Goal: Transaction & Acquisition: Purchase product/service

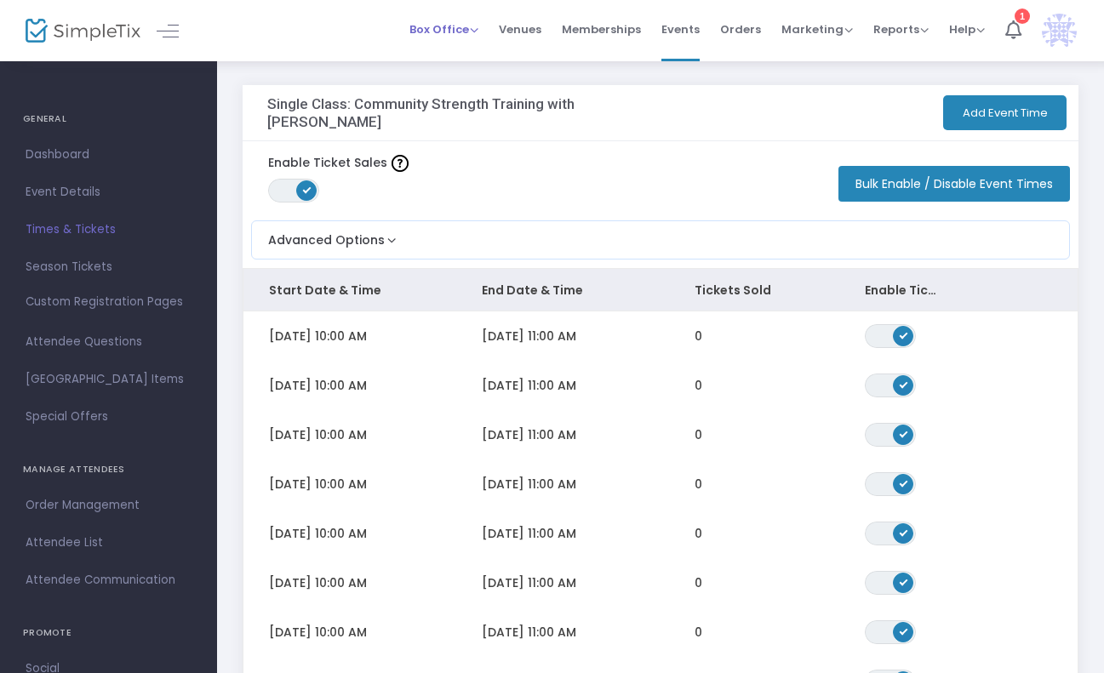
click at [475, 29] on span "Box Office" at bounding box center [443, 29] width 69 height 16
click at [475, 67] on li "Sell Tickets" at bounding box center [470, 57] width 122 height 33
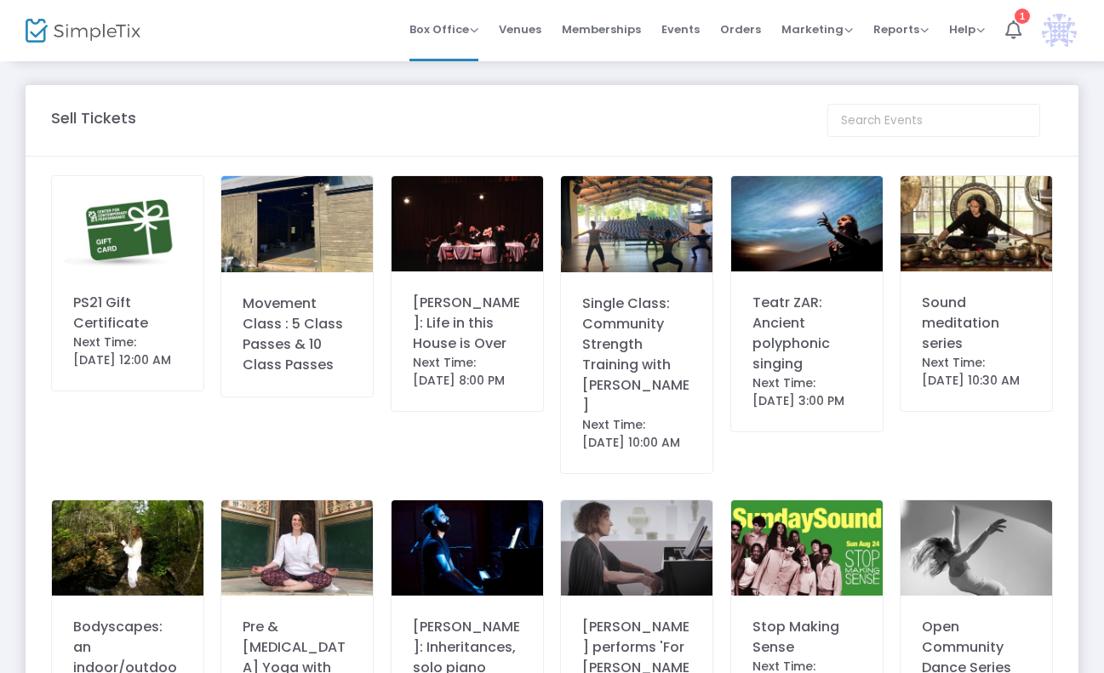
click at [488, 248] on img at bounding box center [466, 223] width 151 height 95
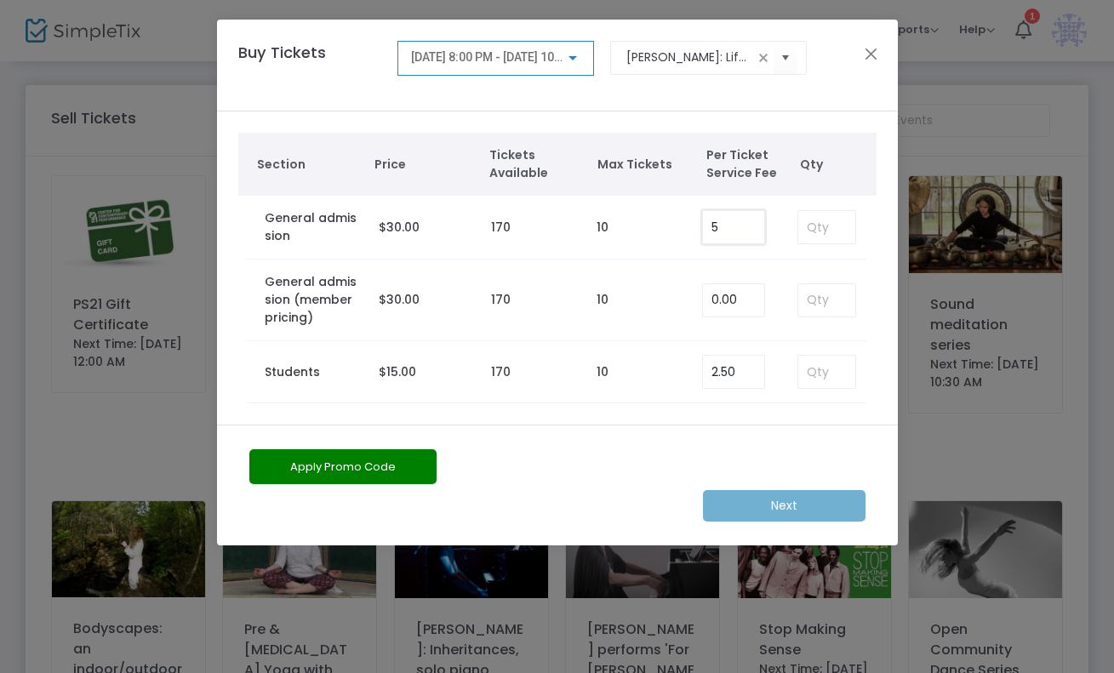
click at [751, 226] on input "5" at bounding box center [733, 227] width 61 height 32
type input "0.00"
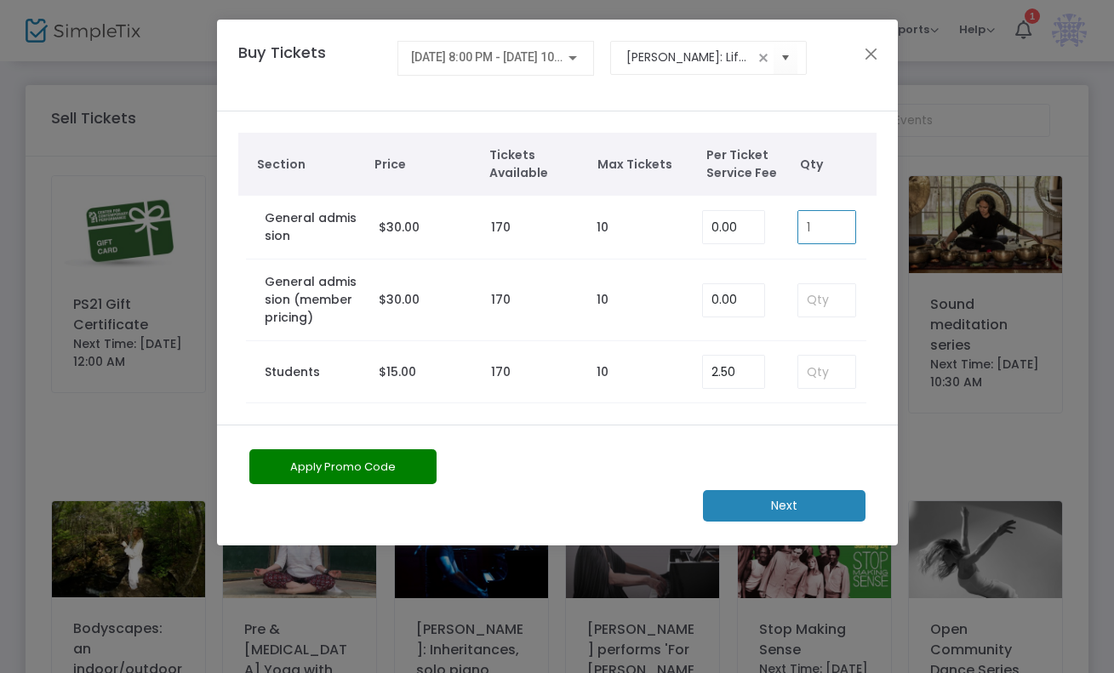
type input "1"
click at [775, 501] on m-button "Next" at bounding box center [784, 505] width 163 height 31
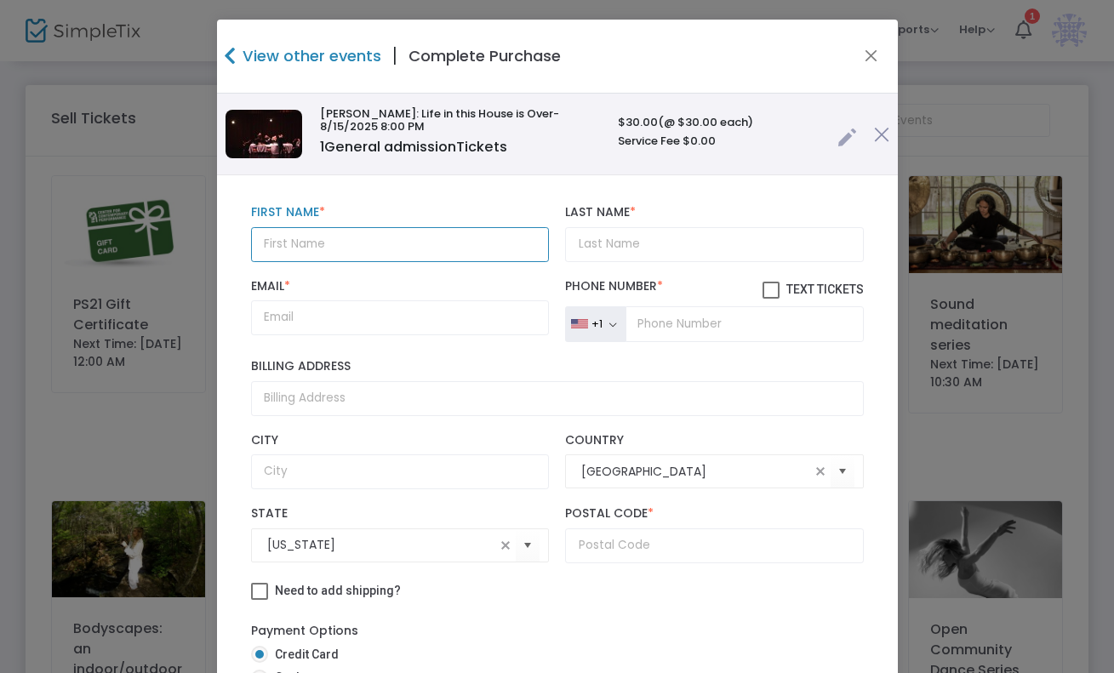
click at [428, 245] on input "text" at bounding box center [400, 244] width 298 height 35
paste input "[PERSON_NAME]"
click at [340, 250] on input "[PERSON_NAME]" at bounding box center [400, 244] width 298 height 35
type input "[PERSON_NAME]"
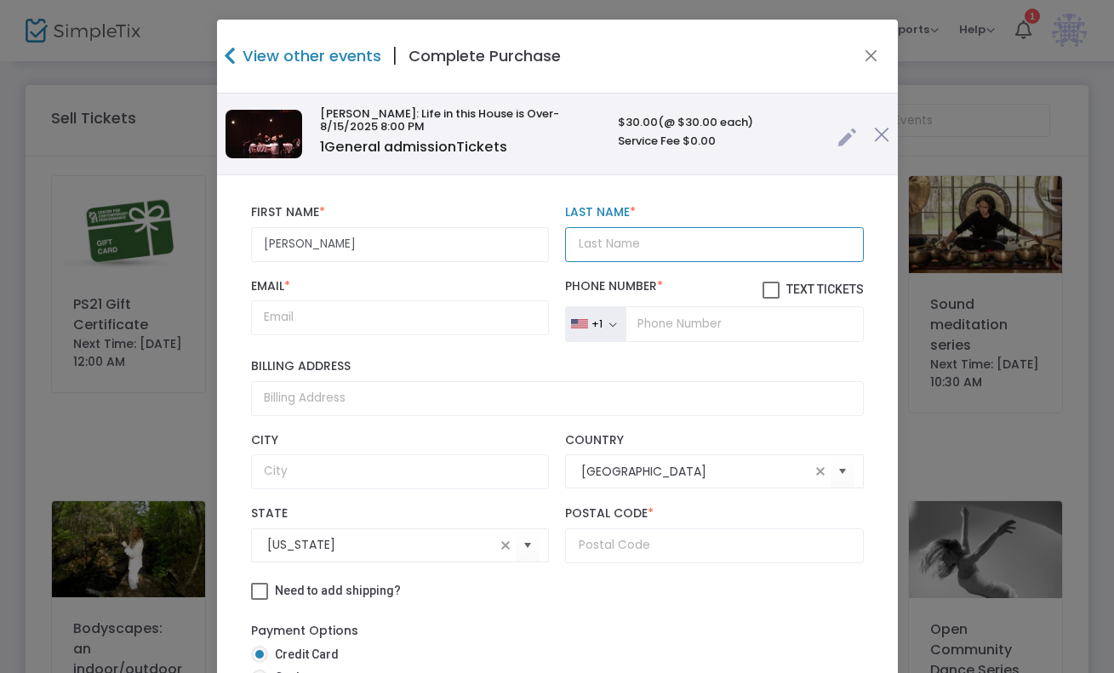
paste input "[PERSON_NAME]"
type input "[PERSON_NAME]"
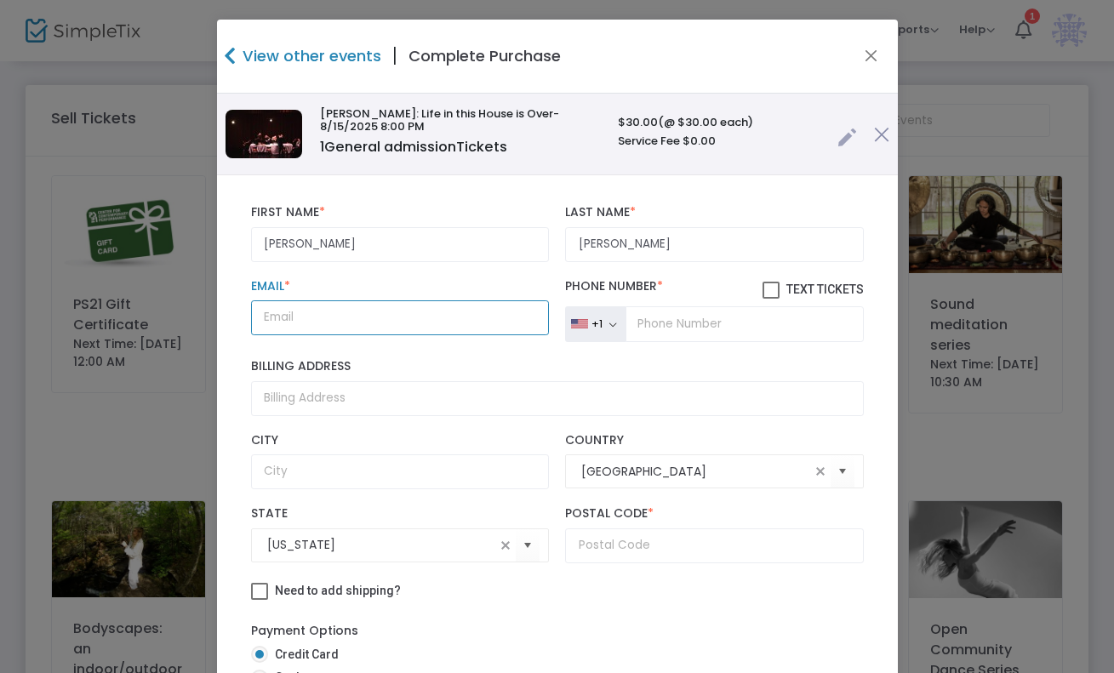
click at [475, 311] on input "Email *" at bounding box center [400, 317] width 298 height 35
paste input "[EMAIL_ADDRESS][DOMAIN_NAME]"
type input "[EMAIL_ADDRESS][DOMAIN_NAME]"
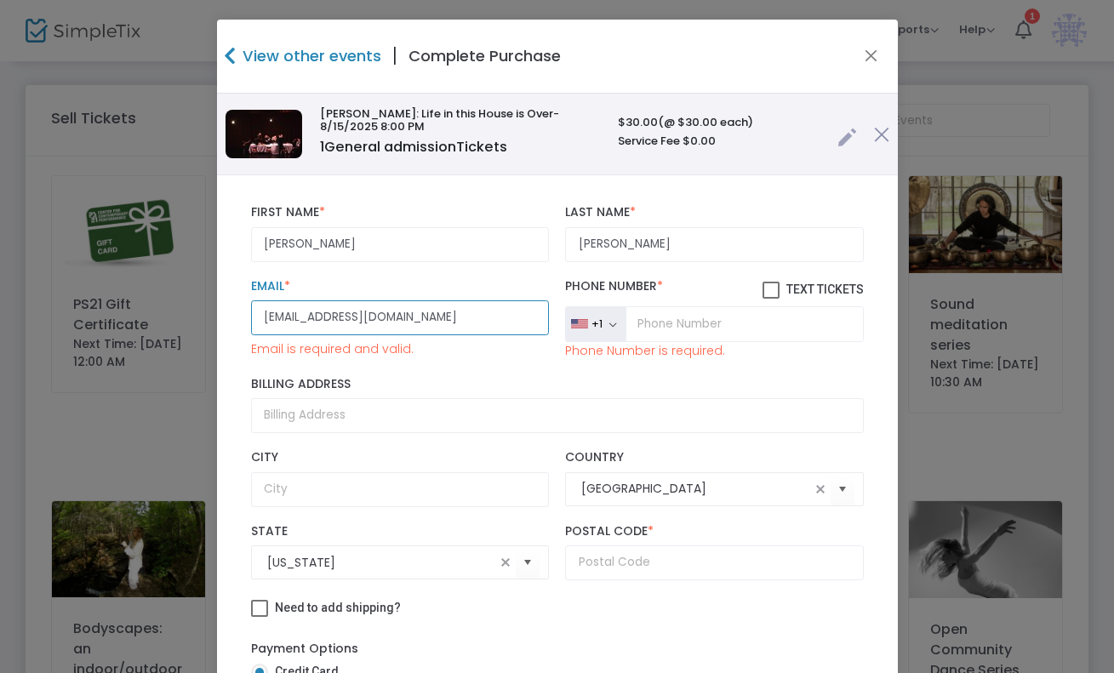
click at [432, 321] on input "[EMAIL_ADDRESS][DOMAIN_NAME]" at bounding box center [400, 317] width 298 height 35
type input "[EMAIL_ADDRESS][DOMAIN_NAME]"
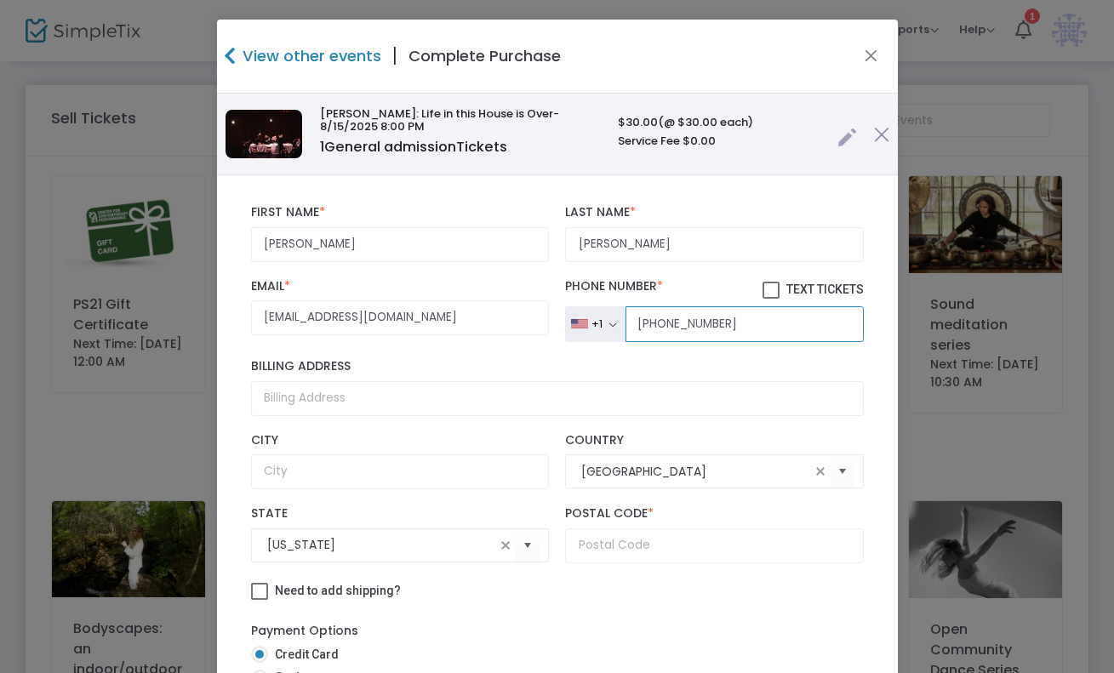
type input "[PHONE_NUMBER]"
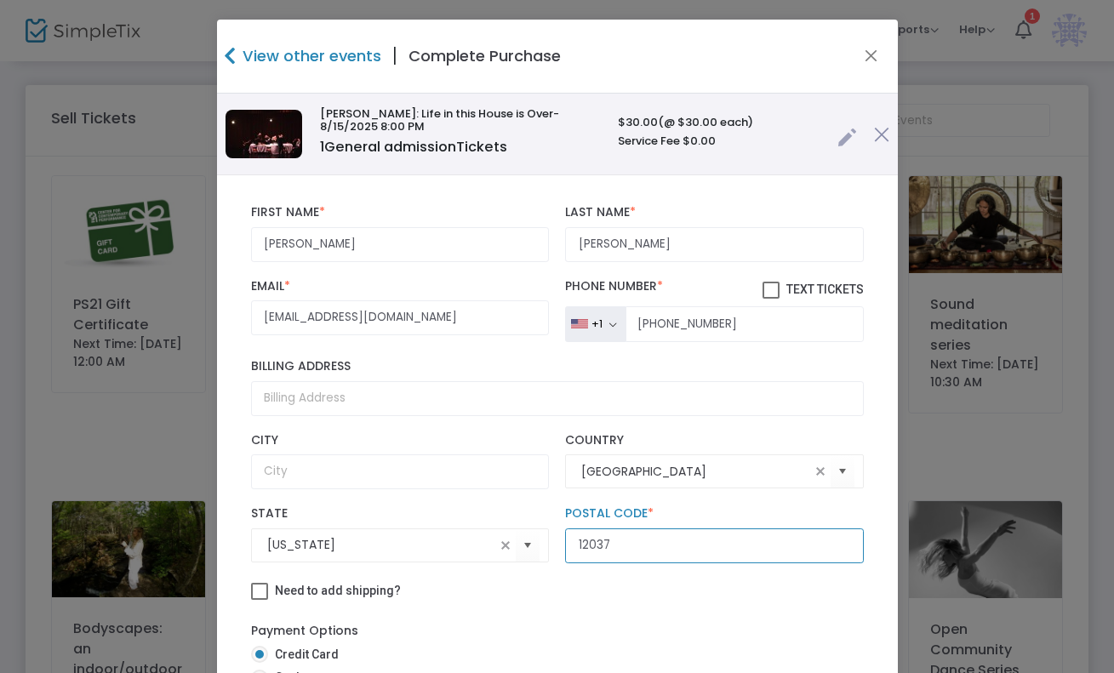
type input "12037"
click at [395, 599] on div "Need to add shipping?" at bounding box center [558, 593] width 630 height 26
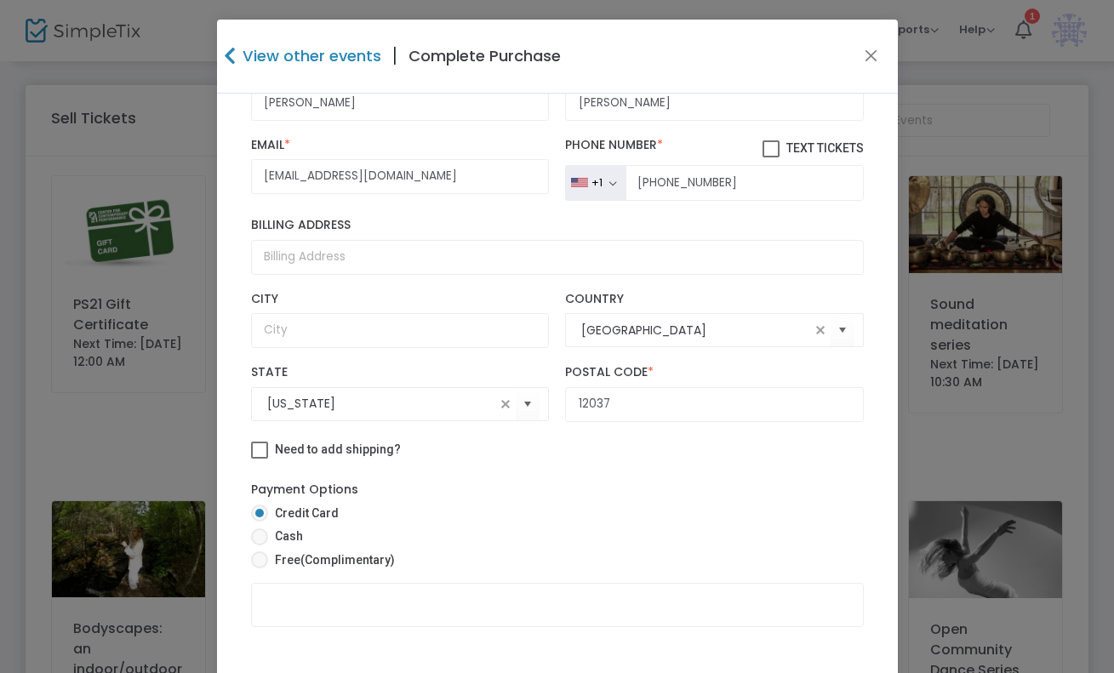
click at [326, 565] on span "(Complimentary)" at bounding box center [347, 560] width 94 height 14
click at [260, 568] on input "Free (Complimentary)" at bounding box center [259, 568] width 1 height 1
radio input "true"
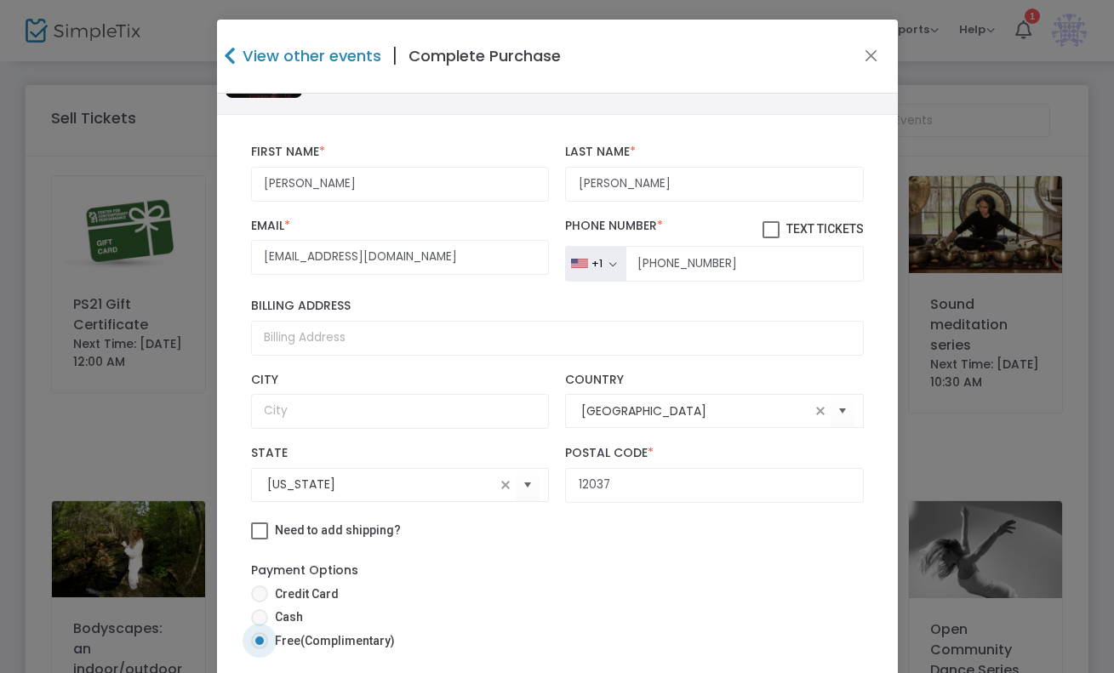
scroll to position [115, 0]
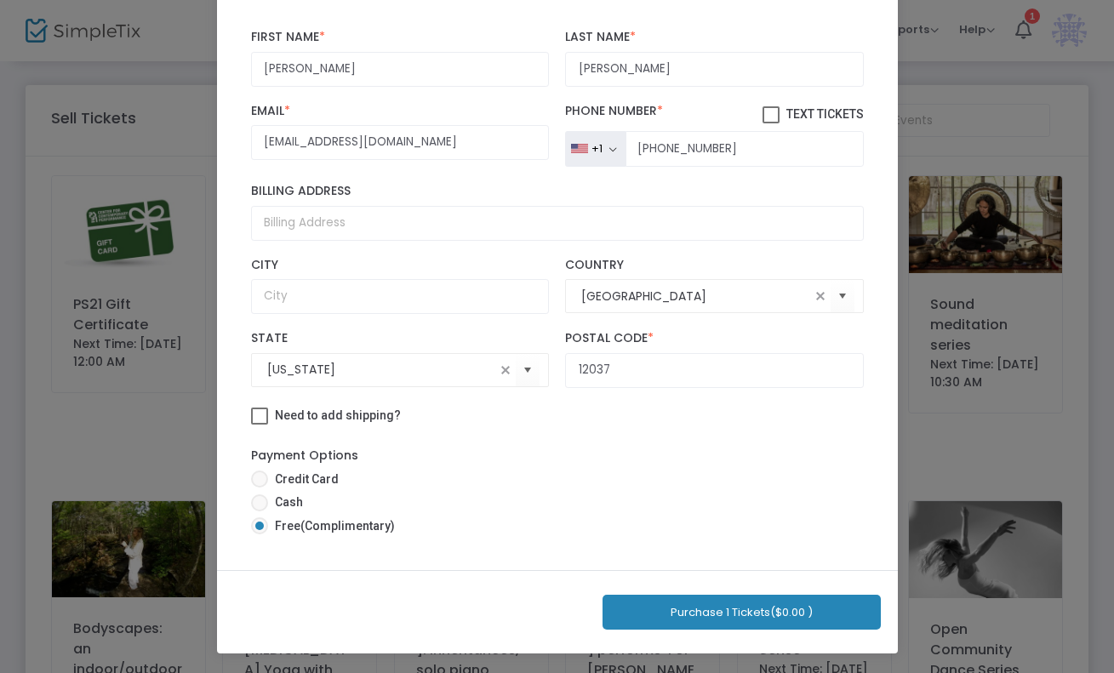
click at [666, 605] on button "Purchase 1 Tickets ($0.00 )" at bounding box center [742, 612] width 278 height 35
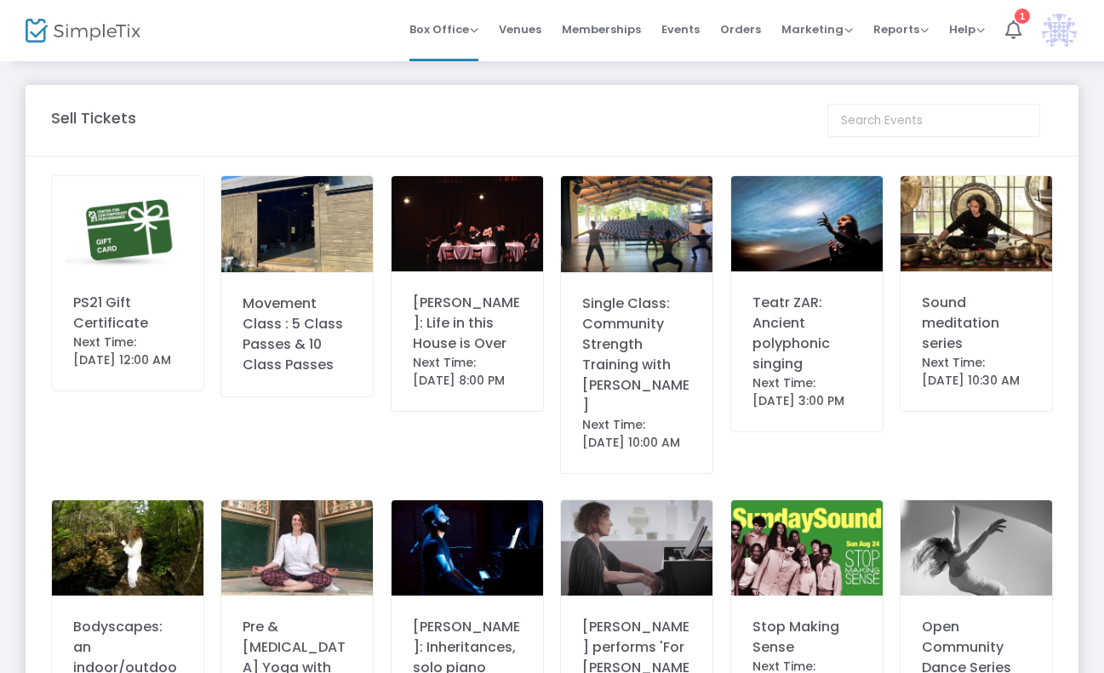
click at [493, 238] on img at bounding box center [466, 223] width 151 height 95
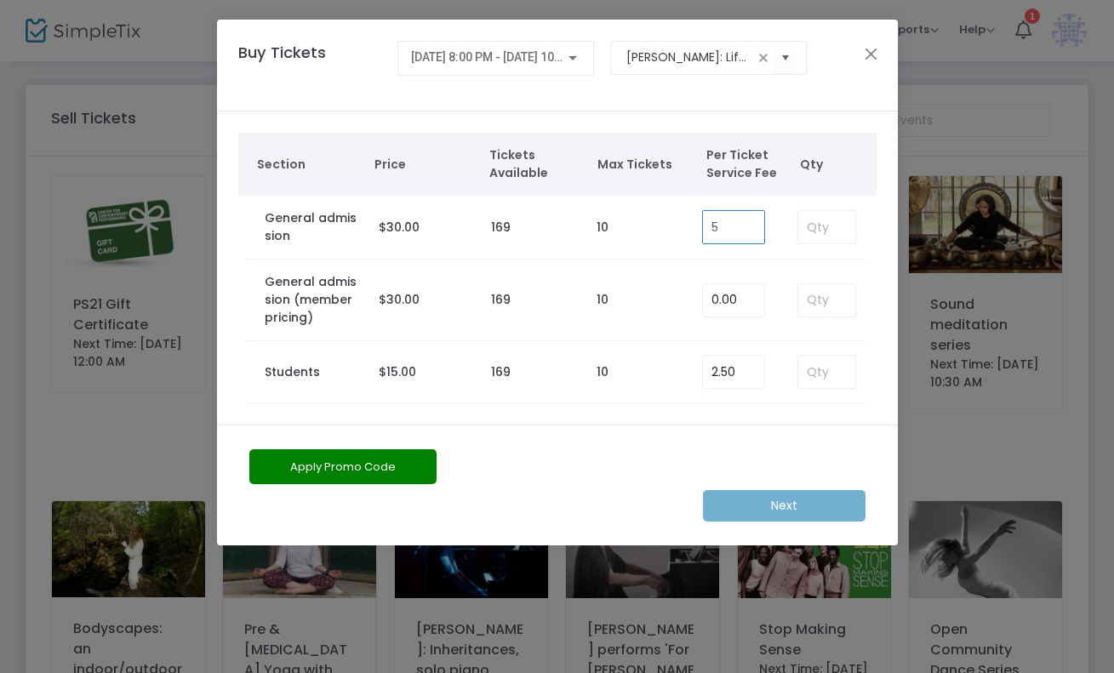
click at [726, 226] on input "5" at bounding box center [733, 227] width 61 height 32
type input "0.00"
type input "1"
click at [779, 514] on m-button "Next" at bounding box center [784, 505] width 163 height 31
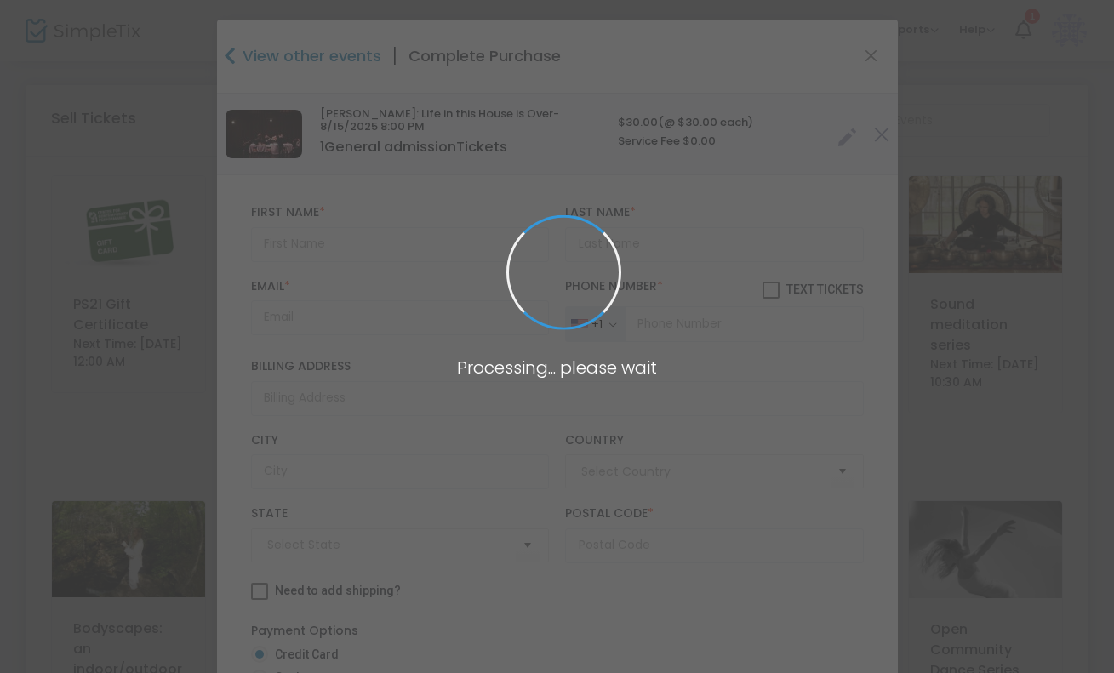
type input "[GEOGRAPHIC_DATA]"
type input "[US_STATE]"
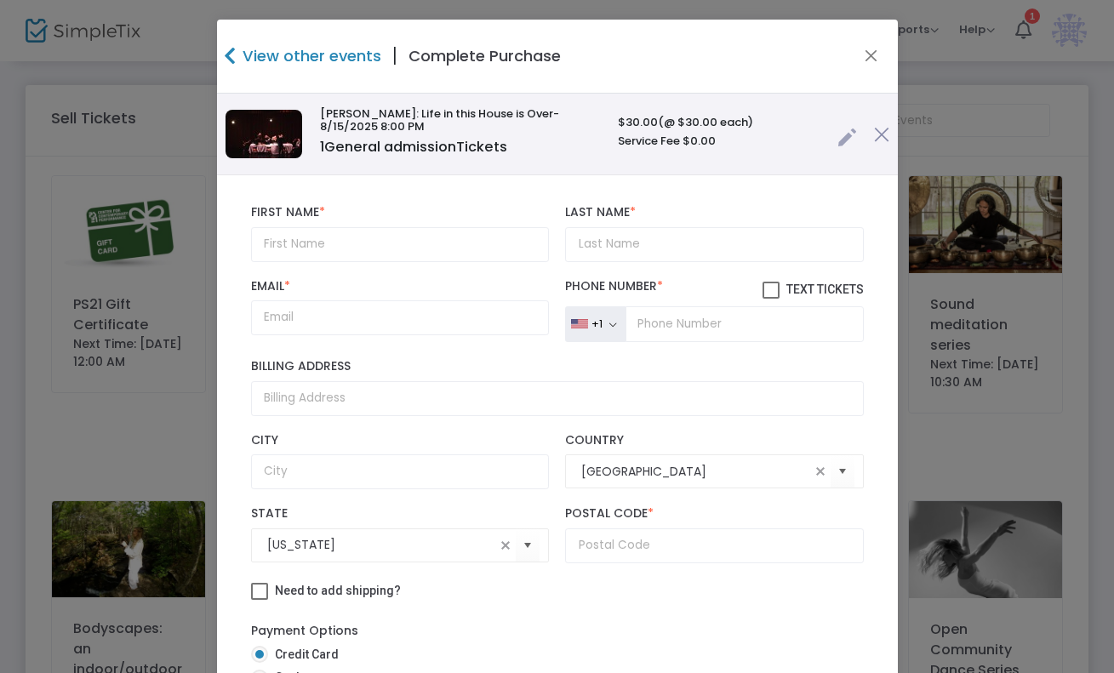
click at [837, 135] on link at bounding box center [847, 133] width 20 height 28
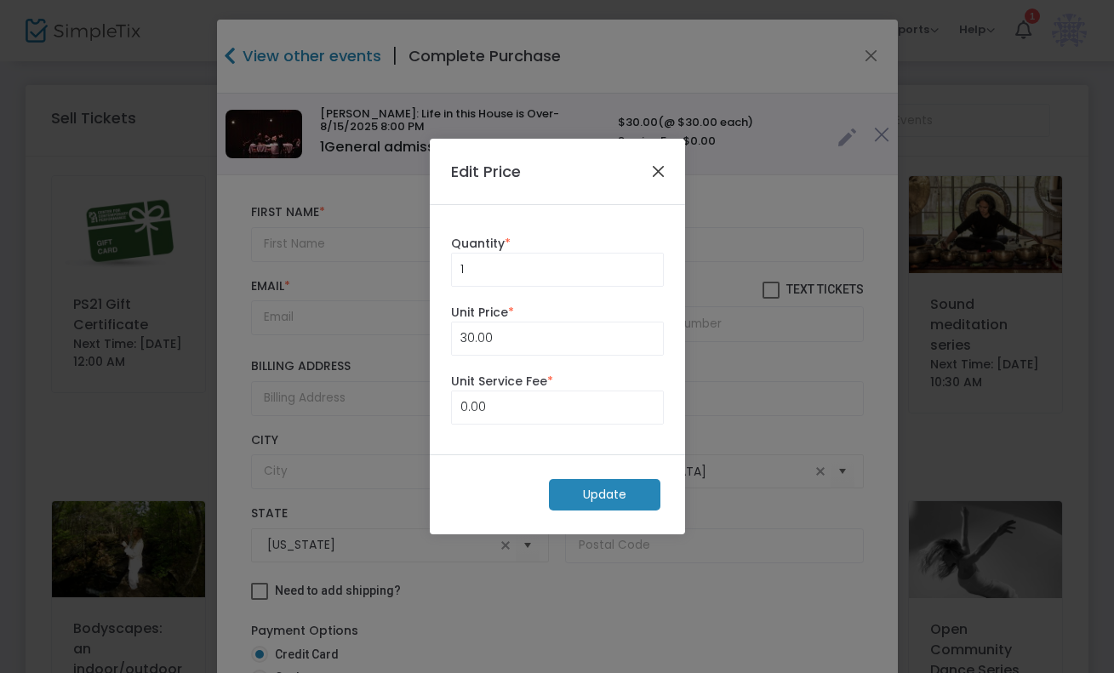
click at [651, 163] on button "Close" at bounding box center [658, 171] width 22 height 22
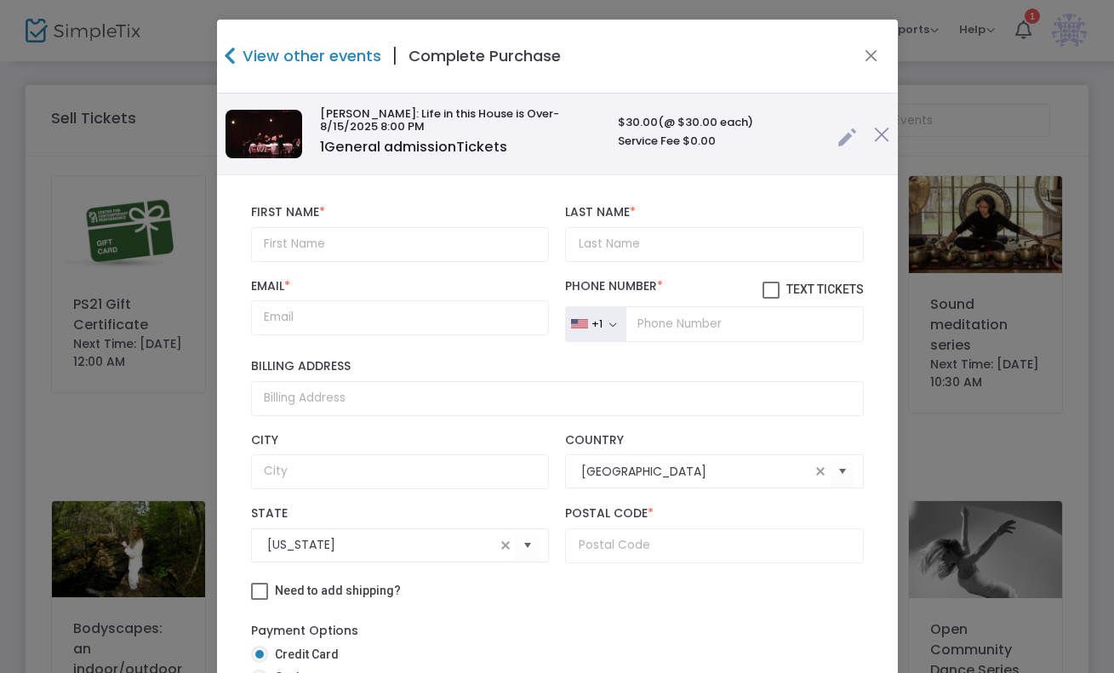
click at [874, 137] on img at bounding box center [881, 134] width 15 height 15
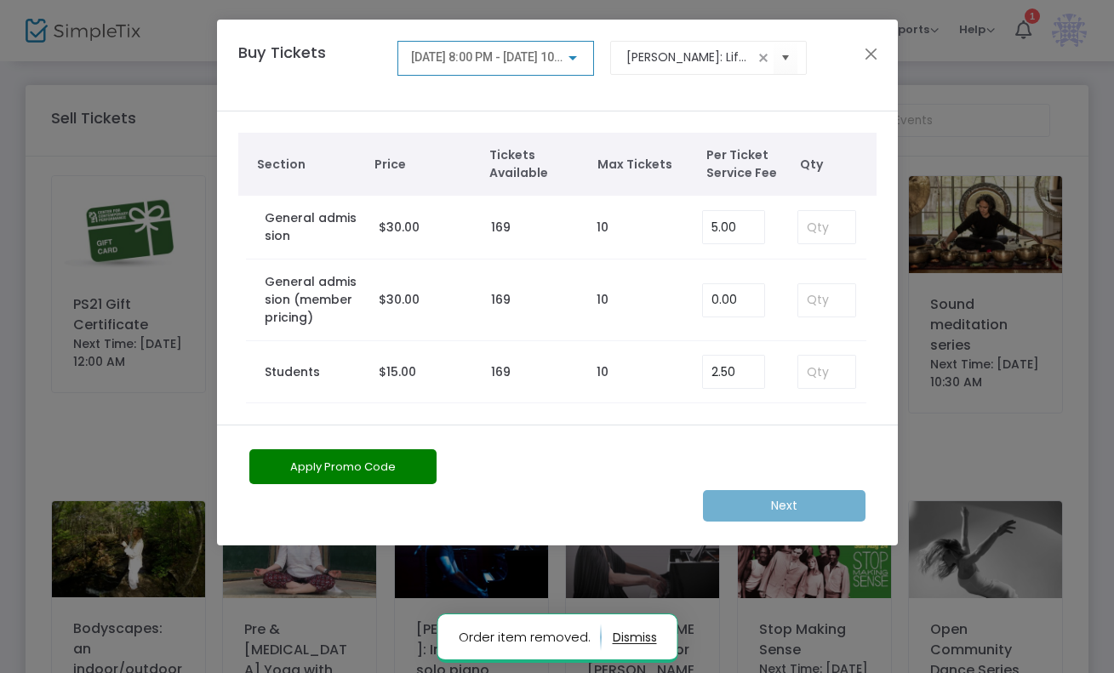
click at [539, 64] on span "[DATE] 8:00 PM - [DATE] 10:00 PM" at bounding box center [501, 57] width 180 height 14
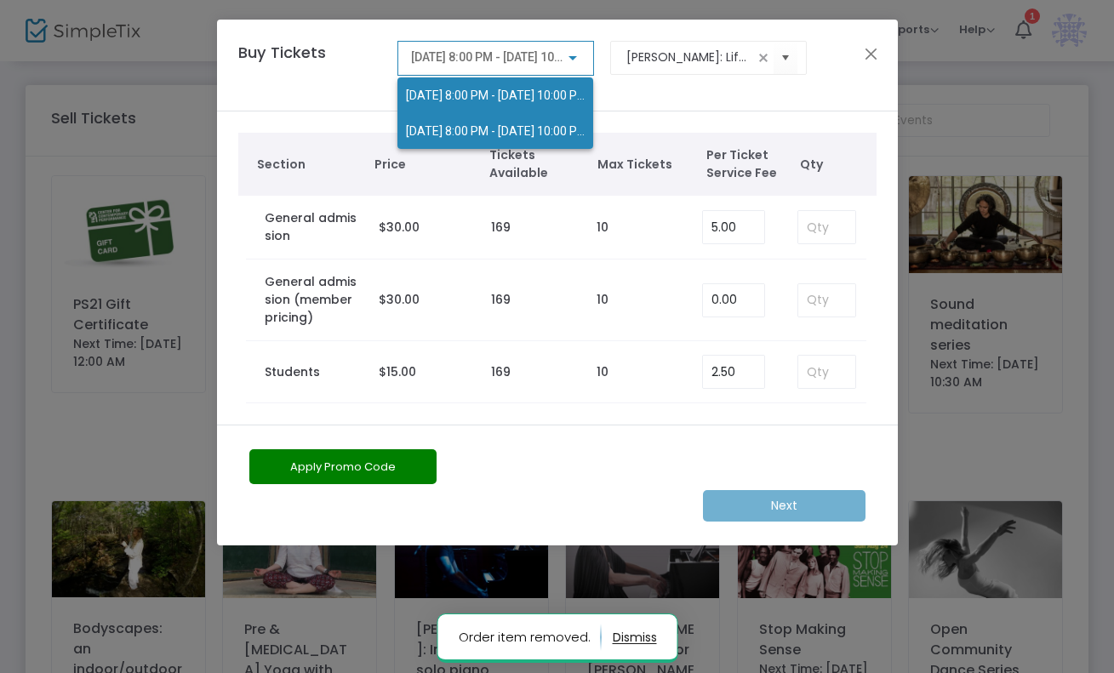
click at [517, 130] on span "[DATE] 8:00 PM - [DATE] 10:00 PM" at bounding box center [496, 131] width 181 height 14
